Goal: Task Accomplishment & Management: Complete application form

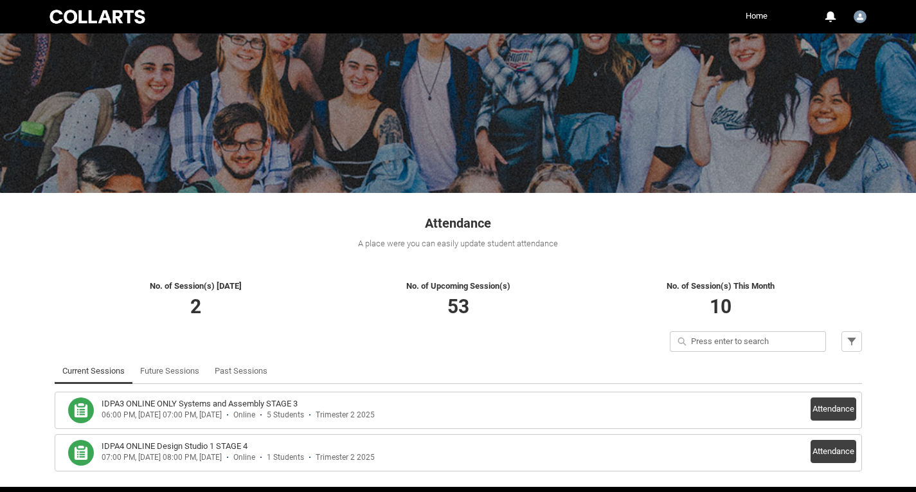
scroll to position [95, 0]
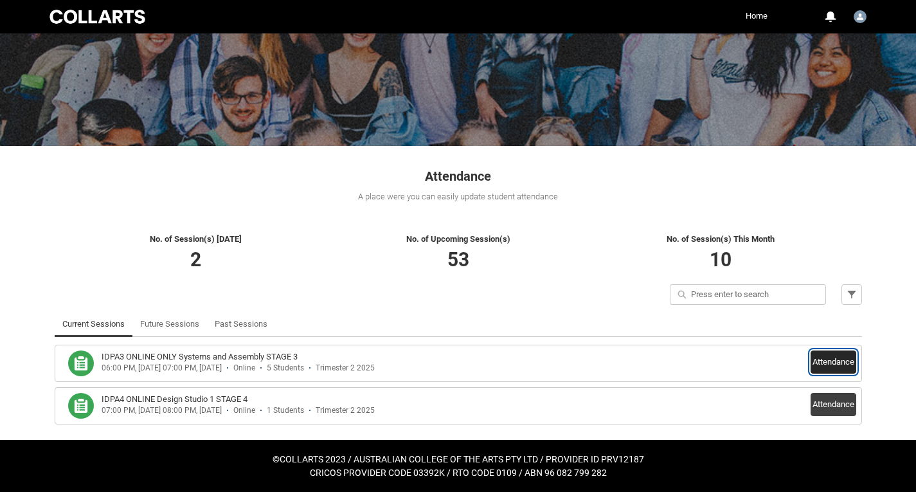
click at [815, 365] on button "Attendance" at bounding box center [834, 361] width 46 height 23
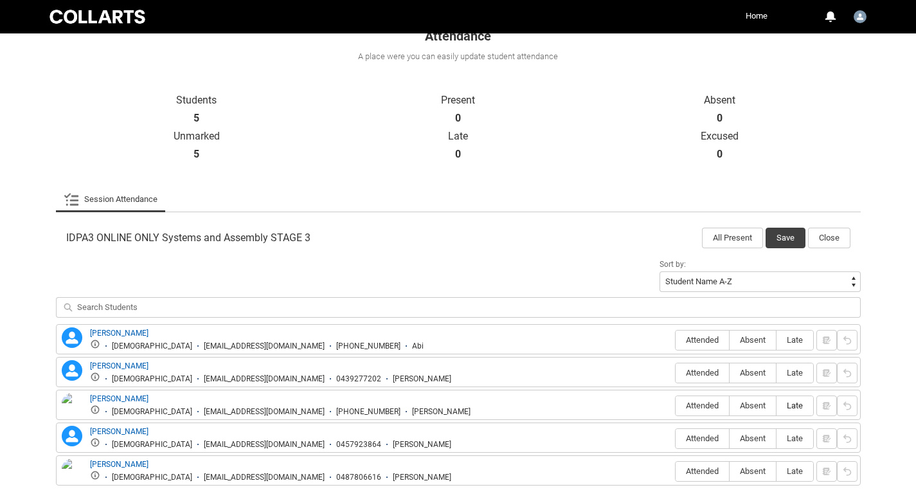
scroll to position [305, 0]
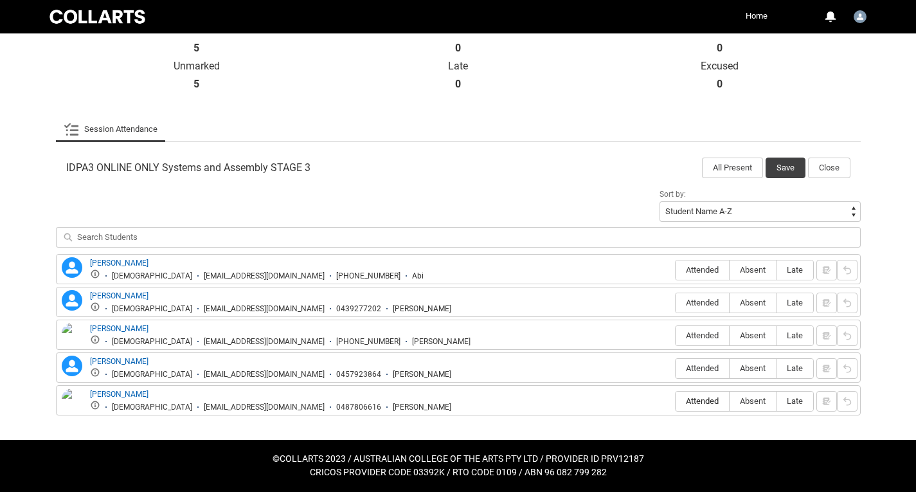
click at [708, 399] on span "Attended" at bounding box center [702, 401] width 53 height 10
click at [676, 401] on input "Attended" at bounding box center [675, 401] width 1 height 1
type lightning-radio-group "Attended"
radio input "true"
click at [787, 176] on button "Save" at bounding box center [786, 168] width 40 height 21
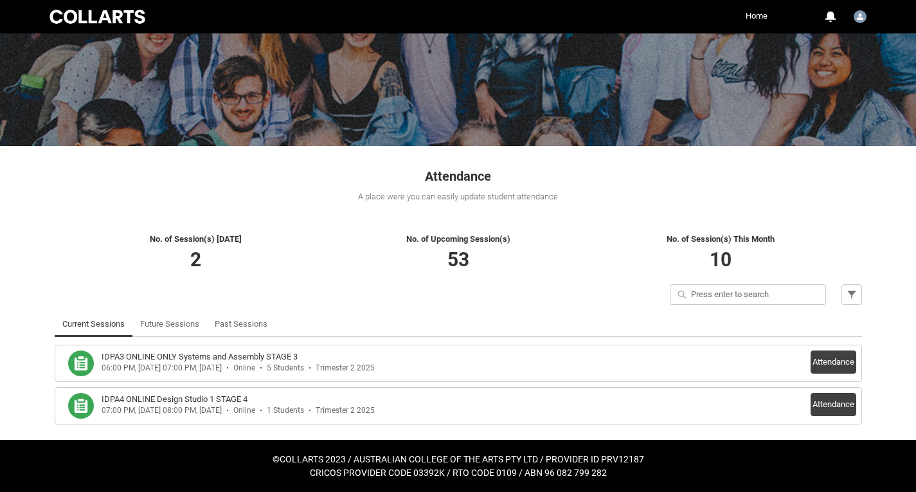
scroll to position [95, 0]
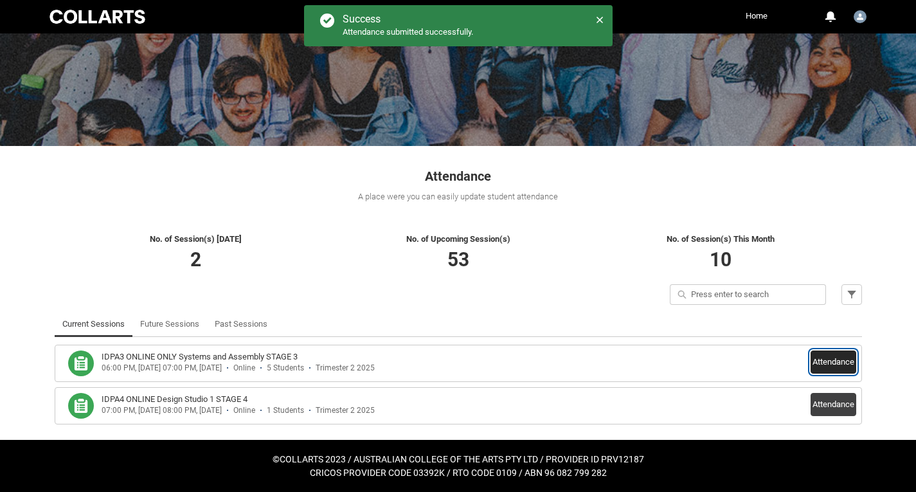
click at [837, 365] on button "Attendance" at bounding box center [834, 361] width 46 height 23
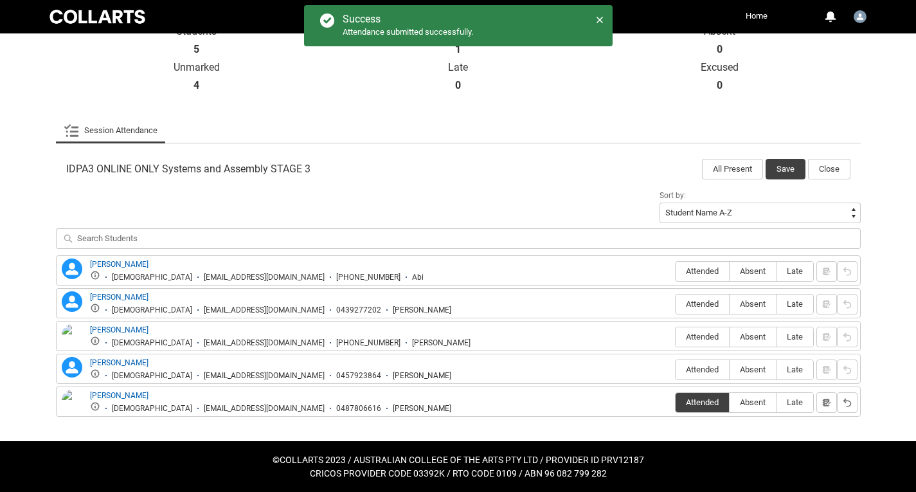
scroll to position [305, 0]
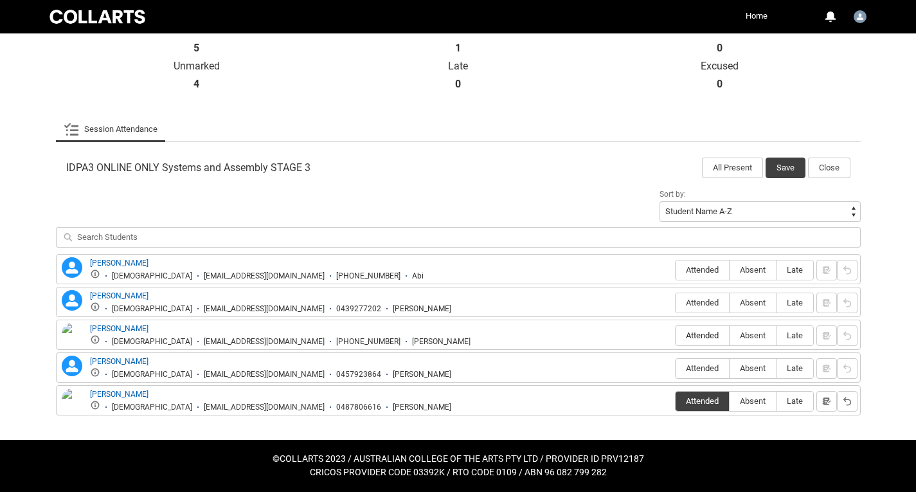
click at [689, 334] on span "Attended" at bounding box center [702, 336] width 53 height 10
click at [676, 335] on input "Attended" at bounding box center [675, 335] width 1 height 1
type lightning-radio-group "Attended"
radio input "true"
click at [758, 271] on span "Absent" at bounding box center [753, 270] width 46 height 10
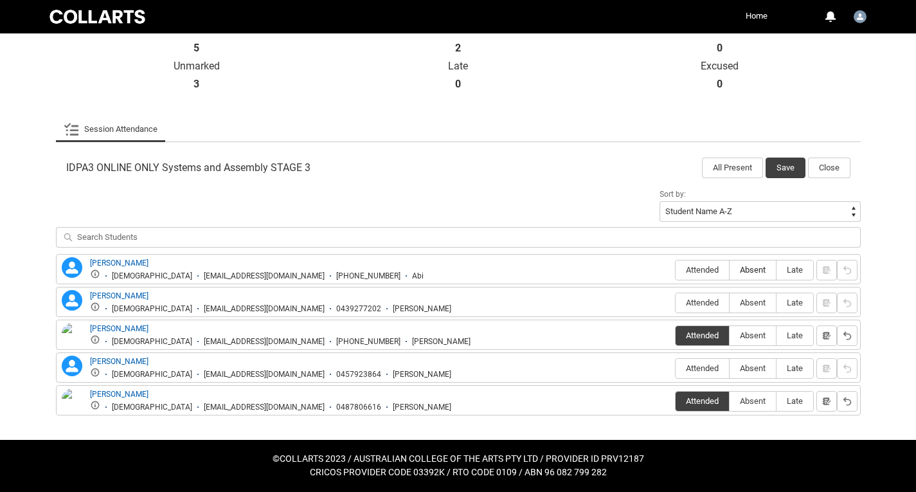
click at [730, 270] on input "Absent" at bounding box center [729, 269] width 1 height 1
type lightning-radio-group "Absent"
radio input "true"
click at [750, 304] on span "Absent" at bounding box center [753, 303] width 46 height 10
click at [730, 303] on input "Absent" at bounding box center [729, 302] width 1 height 1
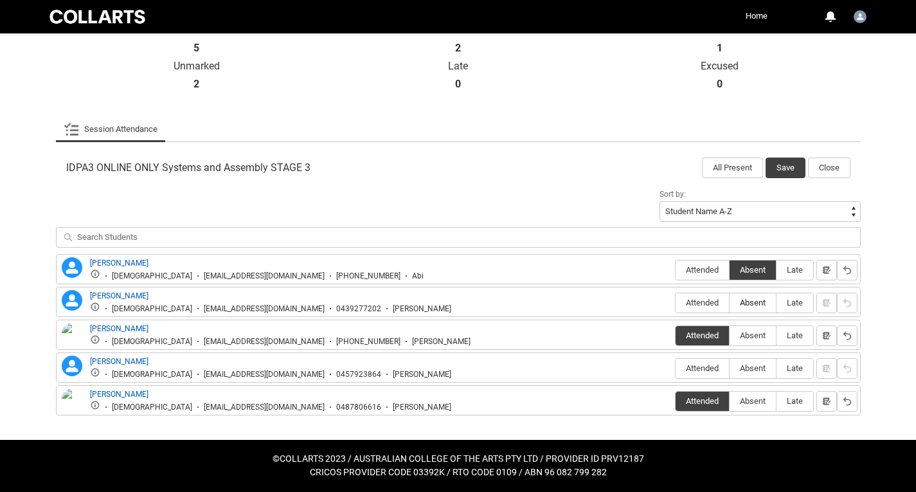
type lightning-radio-group "Absent"
radio input "true"
click at [751, 363] on label "Absent" at bounding box center [753, 369] width 46 height 20
click at [730, 368] on input "Absent" at bounding box center [729, 368] width 1 height 1
type lightning-radio-group "Absent"
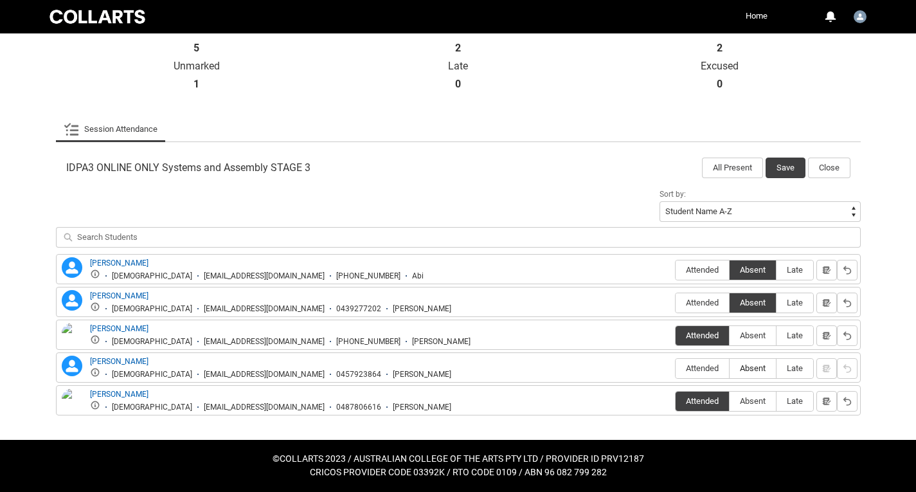
radio input "true"
click at [779, 170] on button "Save" at bounding box center [786, 168] width 40 height 21
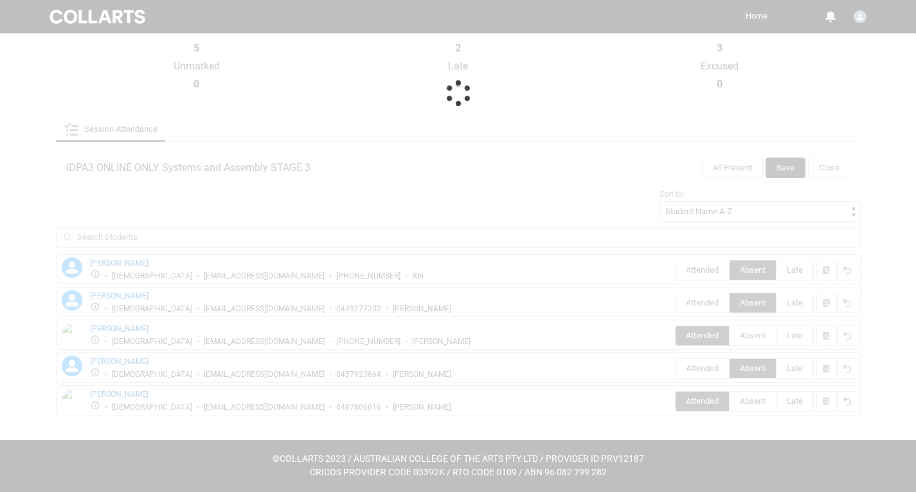
scroll to position [95, 0]
